Goal: Use online tool/utility: Utilize a website feature to perform a specific function

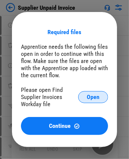
click at [80, 97] on button "Open" at bounding box center [93, 97] width 30 height 12
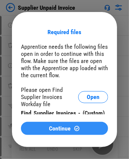
click at [54, 131] on span "Continue" at bounding box center [60, 128] width 22 height 6
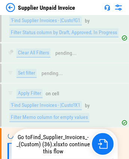
scroll to position [495, 0]
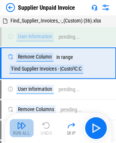
click at [21, 132] on div "Run All" at bounding box center [21, 133] width 17 height 4
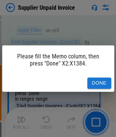
scroll to position [513, 0]
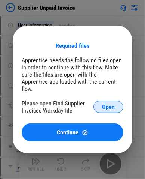
click at [107, 104] on span "Open" at bounding box center [108, 107] width 13 height 6
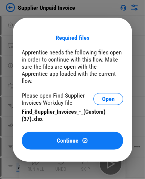
click at [55, 138] on div "Continue" at bounding box center [73, 140] width 84 height 6
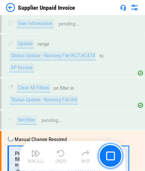
scroll to position [6819, 0]
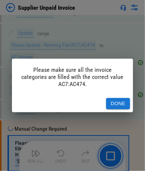
click at [115, 98] on button "Done" at bounding box center [118, 104] width 24 height 12
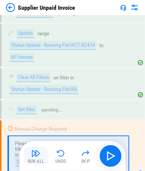
click at [39, 142] on img "button" at bounding box center [35, 153] width 9 height 9
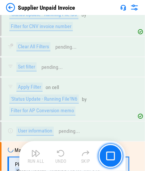
scroll to position [7107, 0]
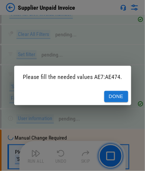
click at [118, 95] on button "Done" at bounding box center [116, 97] width 24 height 12
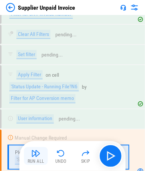
click at [33, 142] on div "Run All" at bounding box center [36, 161] width 17 height 4
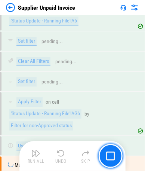
scroll to position [8578, 0]
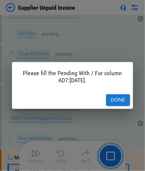
click at [115, 94] on button "Done" at bounding box center [118, 100] width 24 height 12
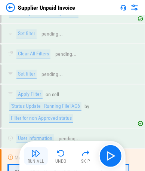
click at [34, 142] on img "button" at bounding box center [35, 153] width 9 height 9
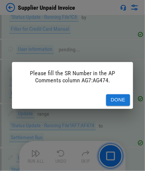
scroll to position [11316, 0]
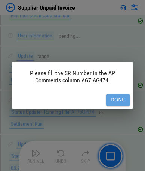
click at [122, 99] on button "Done" at bounding box center [118, 100] width 24 height 12
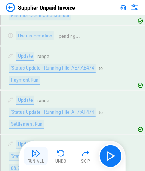
click at [39, 142] on img "button" at bounding box center [35, 153] width 9 height 9
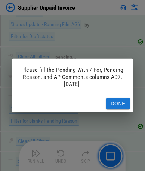
scroll to position [15740, 0]
click at [119, 104] on button "Done" at bounding box center [118, 104] width 24 height 12
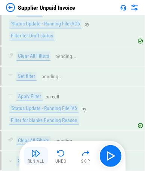
click at [37, 142] on img "button" at bounding box center [35, 153] width 9 height 9
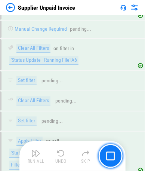
scroll to position [16362, 0]
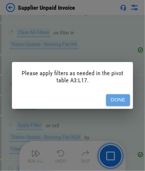
click at [113, 99] on button "Done" at bounding box center [118, 100] width 24 height 12
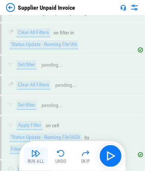
click at [38, 142] on div "Run All" at bounding box center [36, 161] width 17 height 4
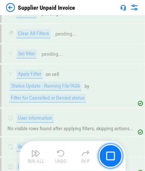
scroll to position [16458, 0]
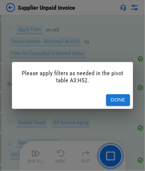
click at [119, 96] on button "Done" at bounding box center [118, 100] width 24 height 12
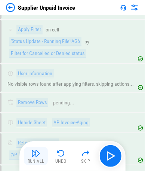
click at [34, 142] on img "button" at bounding box center [35, 153] width 9 height 9
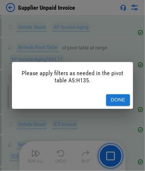
scroll to position [16557, 0]
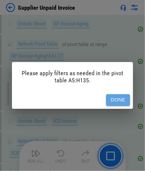
click at [118, 101] on button "Done" at bounding box center [118, 100] width 24 height 12
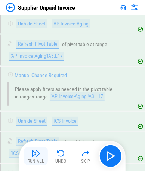
click at [30, 142] on button "Run All" at bounding box center [36, 156] width 24 height 18
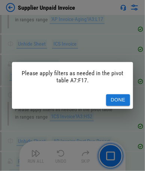
scroll to position [16647, 0]
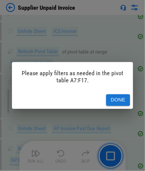
click at [115, 104] on button "Done" at bounding box center [118, 100] width 24 height 12
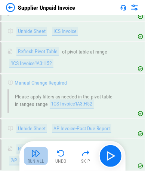
click at [37, 142] on div "Run All" at bounding box center [36, 161] width 17 height 4
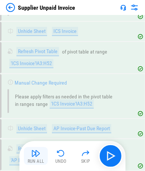
click at [37, 142] on div "Run All" at bounding box center [36, 161] width 17 height 4
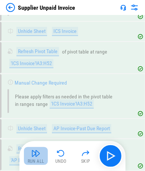
click at [37, 142] on div "Run All" at bounding box center [36, 161] width 17 height 4
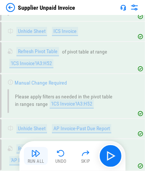
click at [37, 142] on div "Run All" at bounding box center [36, 161] width 17 height 4
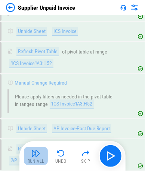
click at [37, 142] on div "Run All" at bounding box center [36, 161] width 17 height 4
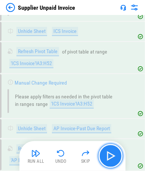
click at [112, 142] on img "button" at bounding box center [111, 156] width 12 height 12
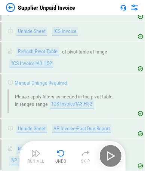
scroll to position [16646, 0]
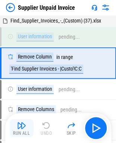
click at [21, 125] on img "button" at bounding box center [21, 125] width 9 height 9
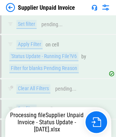
scroll to position [15703, 0]
